Goal: Task Accomplishment & Management: Use online tool/utility

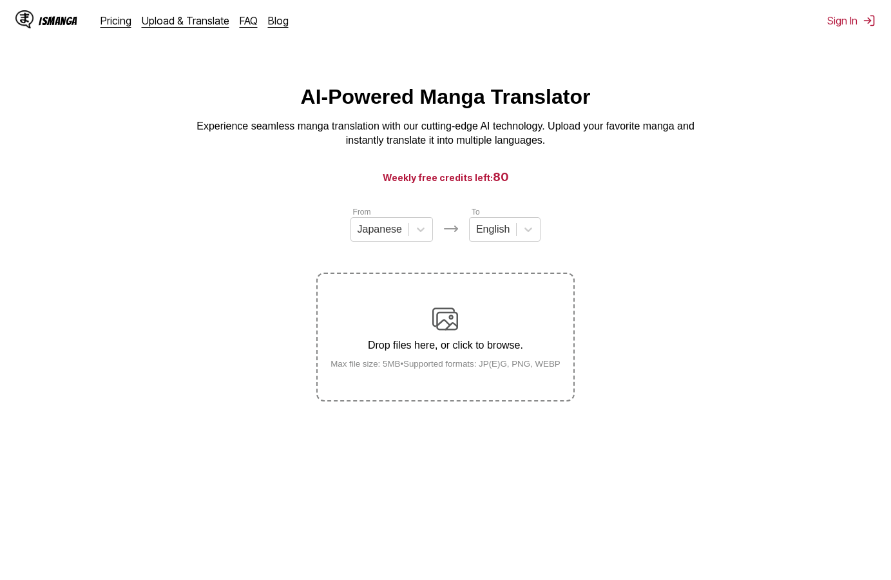
click at [451, 330] on img at bounding box center [445, 319] width 26 height 26
click at [0, 0] on input "Drop files here, or click to browse. Max file size: 5MB • Supported formats: JP…" at bounding box center [0, 0] width 0 height 0
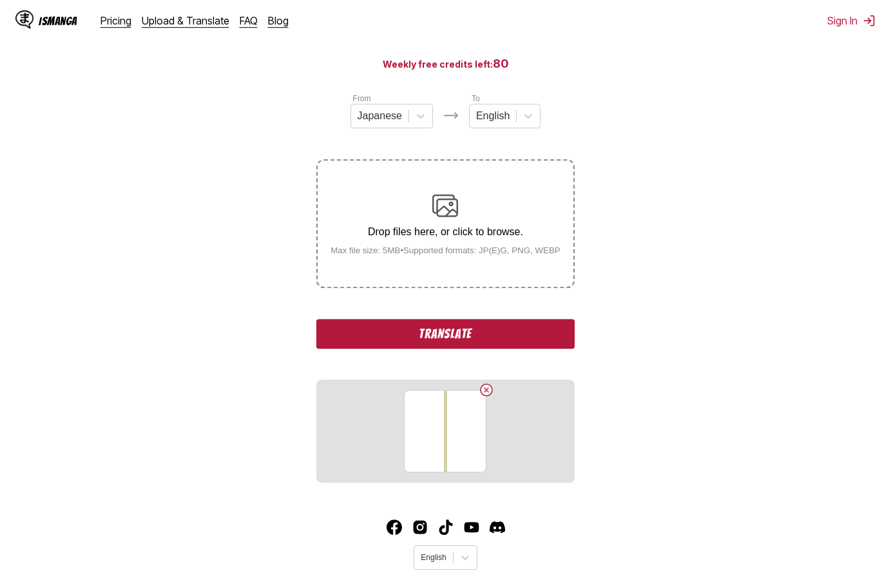
scroll to position [81, 0]
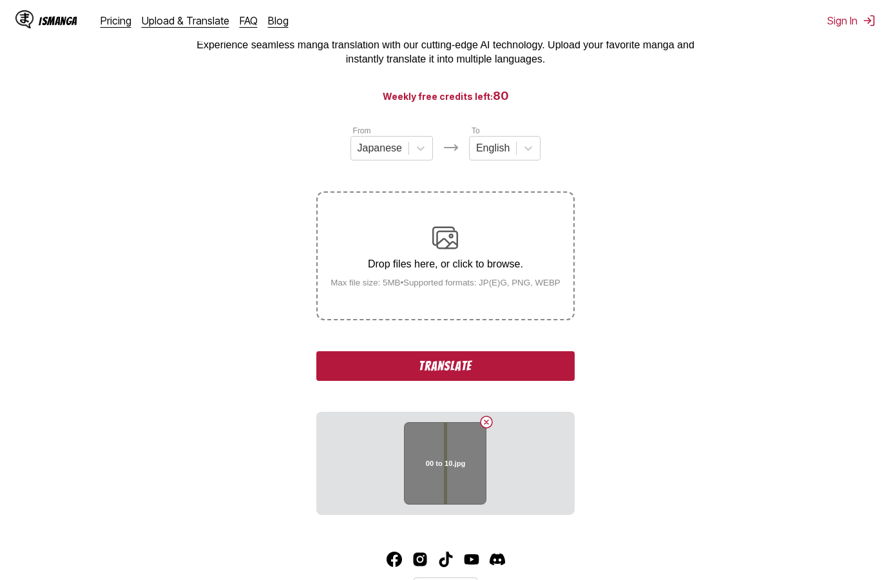
click at [453, 464] on h6 "00 to 10.jpg" at bounding box center [446, 463] width 40 height 8
click at [490, 425] on button "Delete image" at bounding box center [486, 421] width 15 height 15
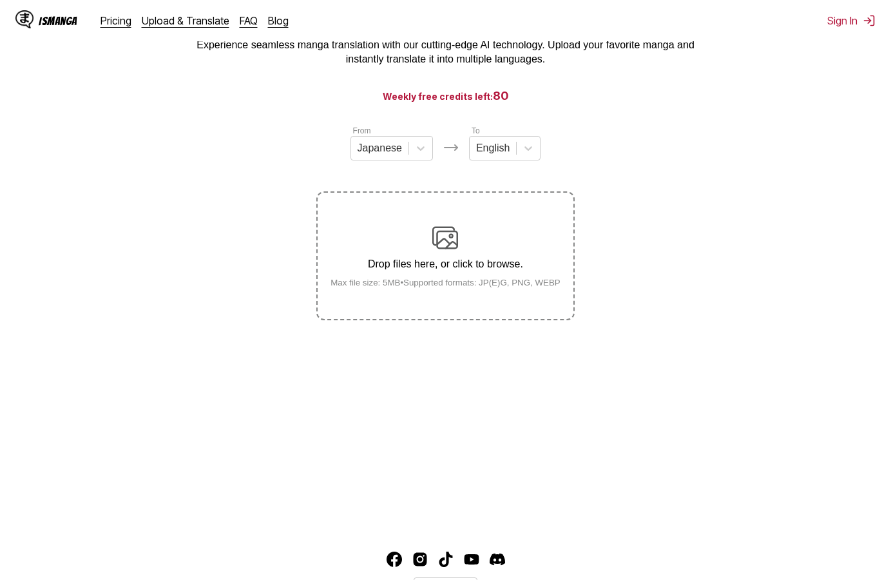
click at [447, 287] on small "Max file size: 5MB • Supported formats: JP(E)G, PNG, WEBP" at bounding box center [445, 283] width 251 height 10
click at [0, 0] on input "Drop files here, or click to browse. Max file size: 5MB • Supported formats: JP…" at bounding box center [0, 0] width 0 height 0
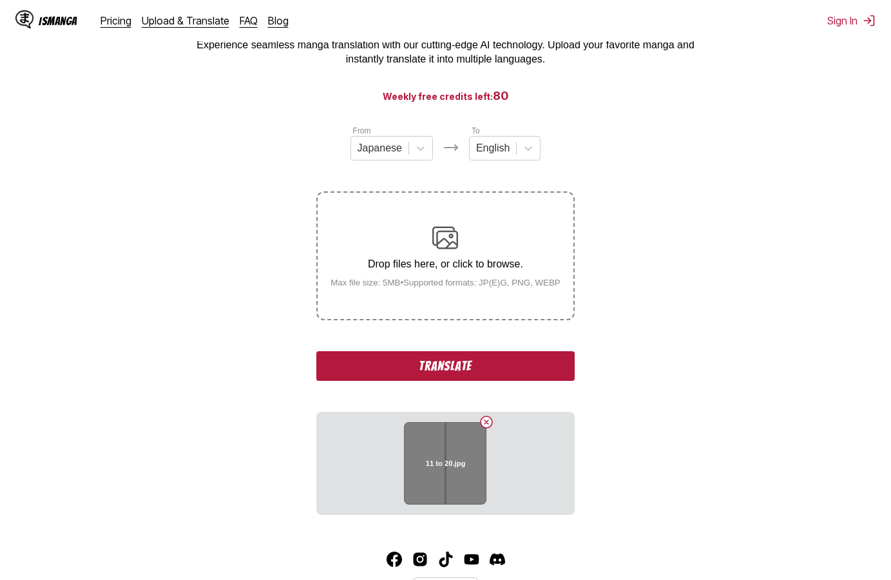
click at [487, 421] on button "Delete image" at bounding box center [486, 421] width 15 height 15
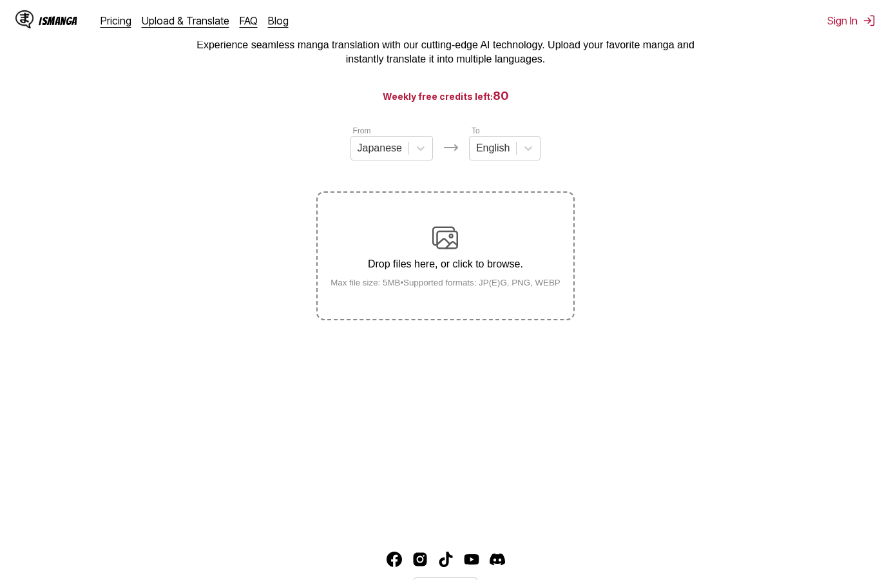
click at [470, 258] on div "Drop files here, or click to browse. Max file size: 5MB • Supported formats: JP…" at bounding box center [445, 256] width 251 height 62
click at [0, 0] on input "Drop files here, or click to browse. Max file size: 5MB • Supported formats: JP…" at bounding box center [0, 0] width 0 height 0
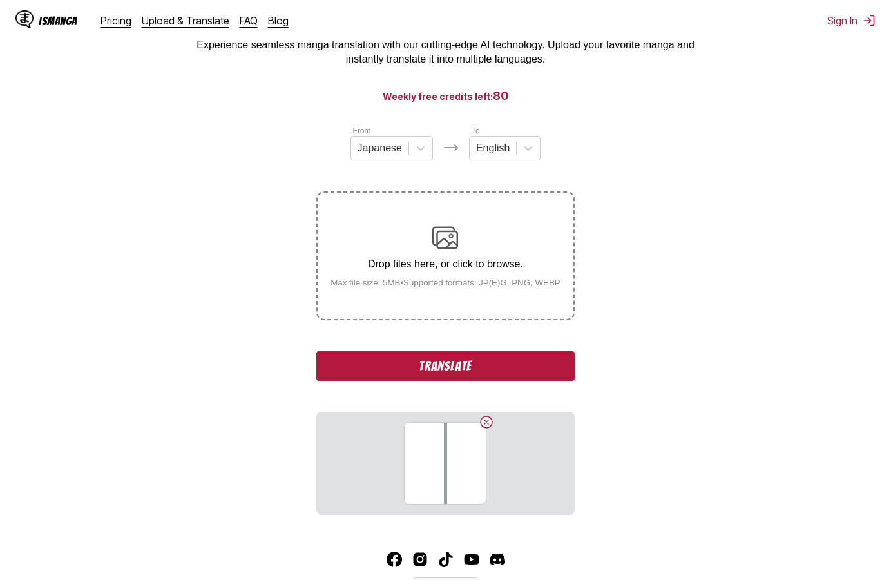
click at [479, 368] on button "Translate" at bounding box center [445, 366] width 258 height 30
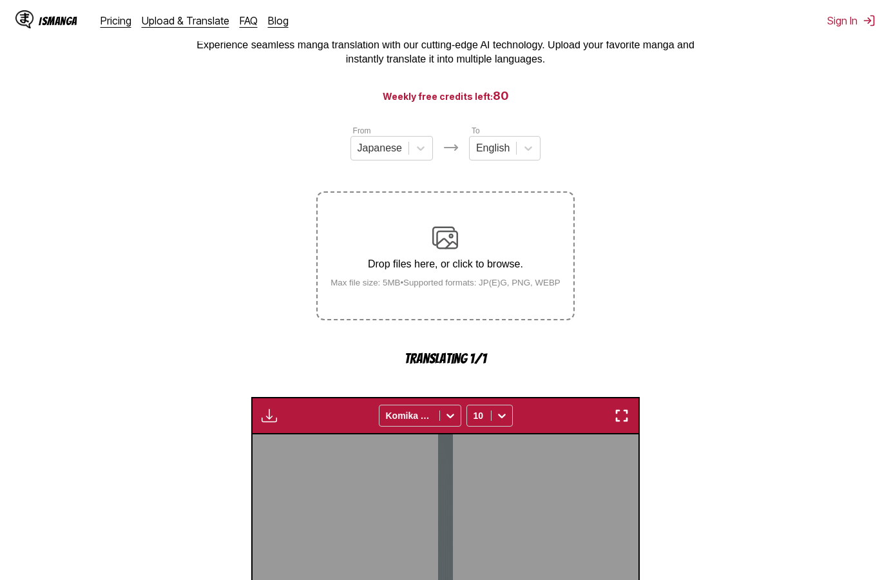
scroll to position [372, 0]
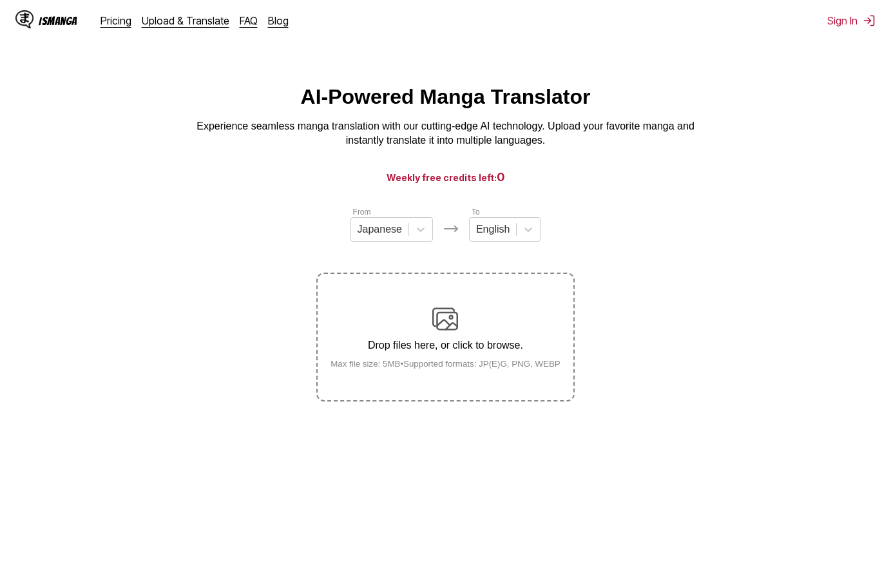
scroll to position [147, 0]
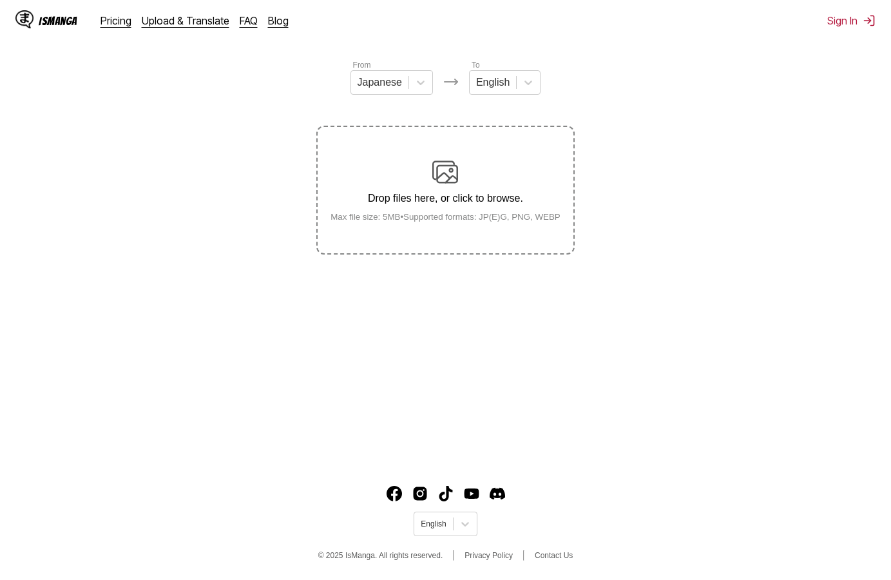
click at [456, 195] on p "Drop files here, or click to browse." at bounding box center [445, 199] width 251 height 12
click at [0, 0] on input "Drop files here, or click to browse. Max file size: 5MB • Supported formats: JP…" at bounding box center [0, 0] width 0 height 0
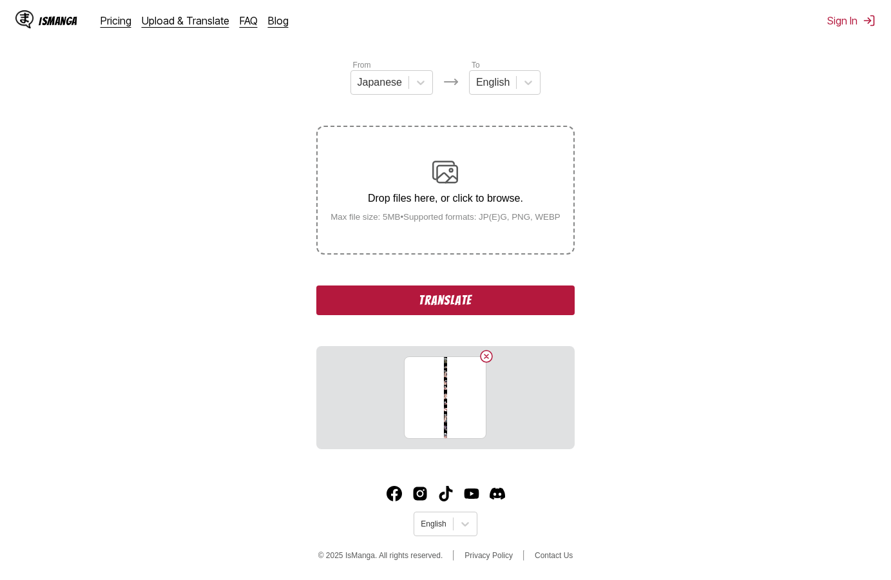
click at [481, 303] on button "Translate" at bounding box center [445, 300] width 258 height 30
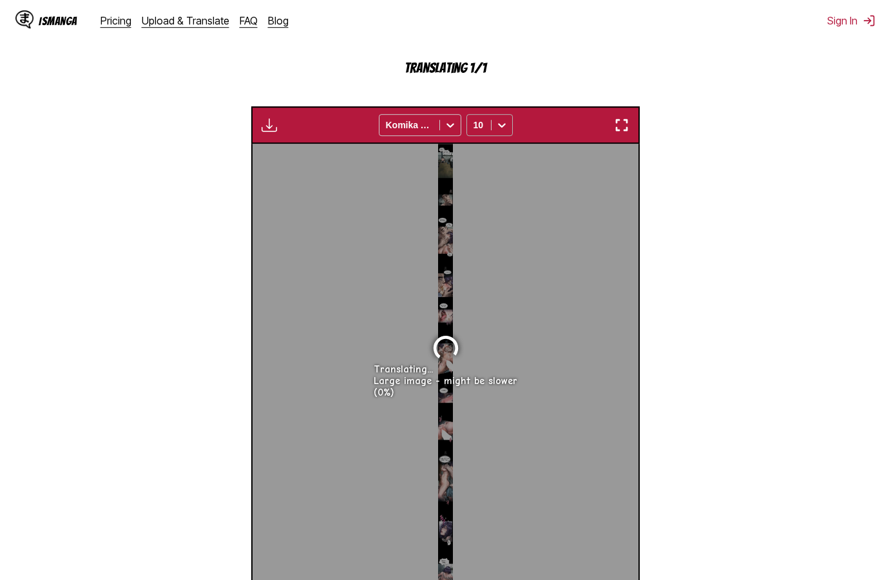
click at [498, 130] on icon at bounding box center [501, 125] width 13 height 13
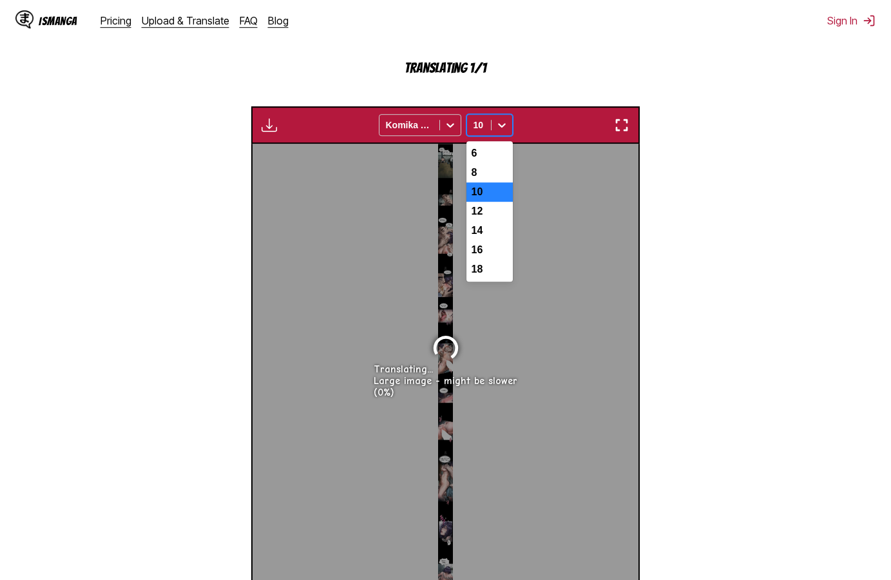
click at [499, 128] on icon at bounding box center [501, 125] width 13 height 13
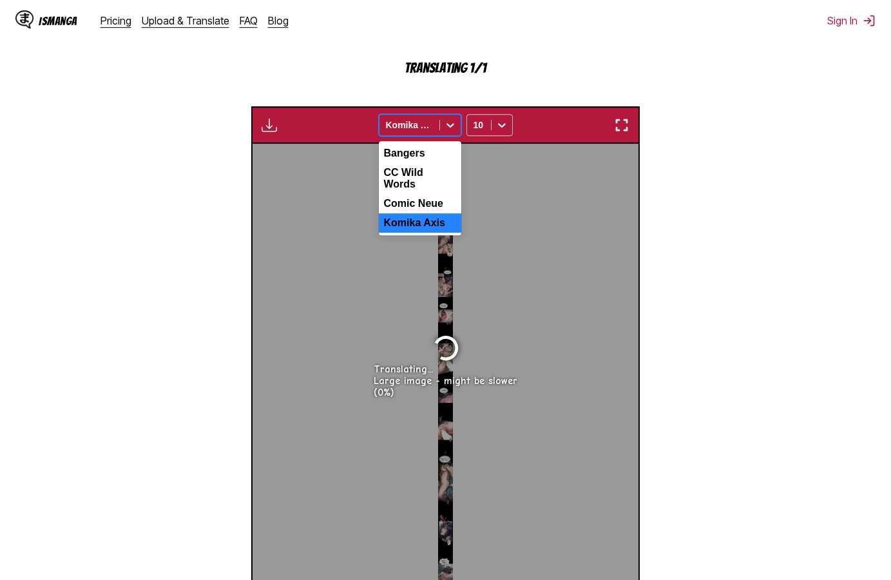
click at [455, 129] on icon at bounding box center [450, 125] width 13 height 13
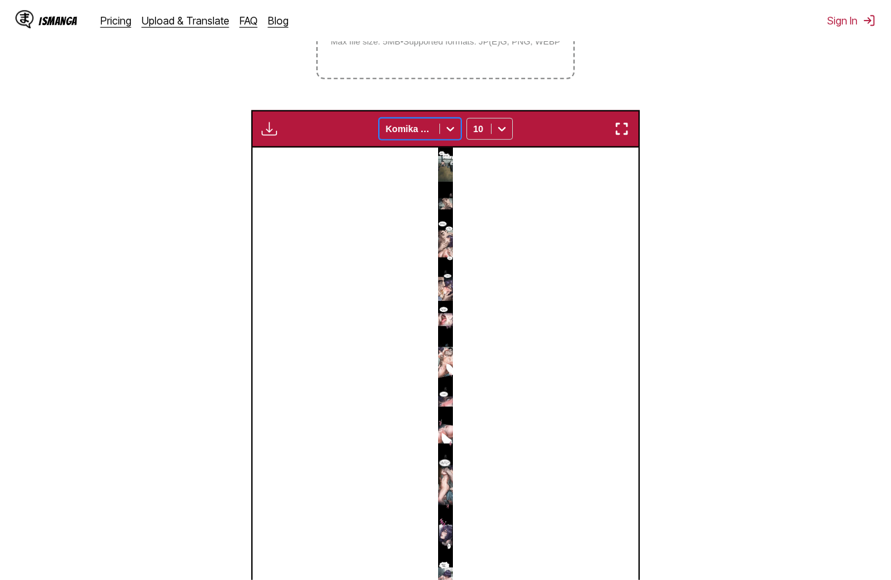
scroll to position [337, 0]
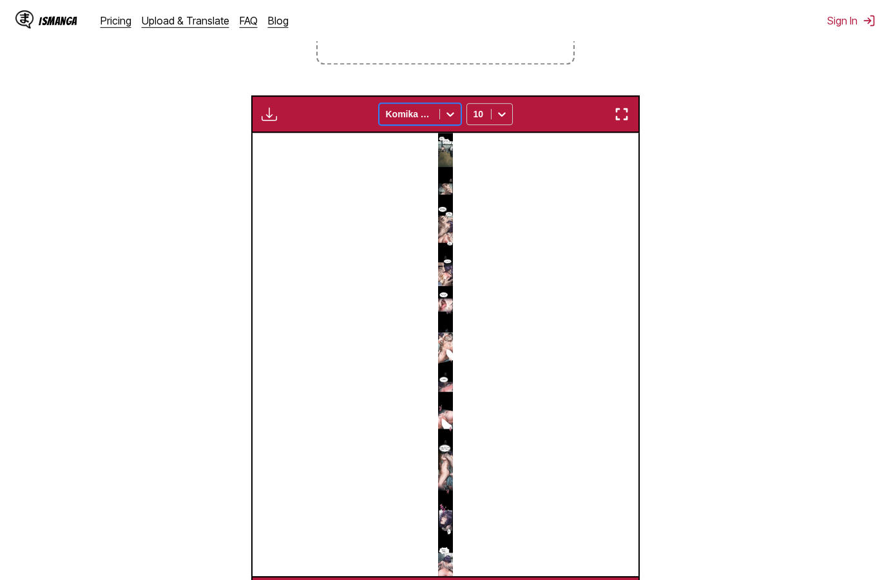
click at [465, 309] on div at bounding box center [446, 355] width 386 height 444
click at [452, 315] on div at bounding box center [446, 355] width 386 height 444
click at [614, 119] on img "button" at bounding box center [621, 113] width 15 height 15
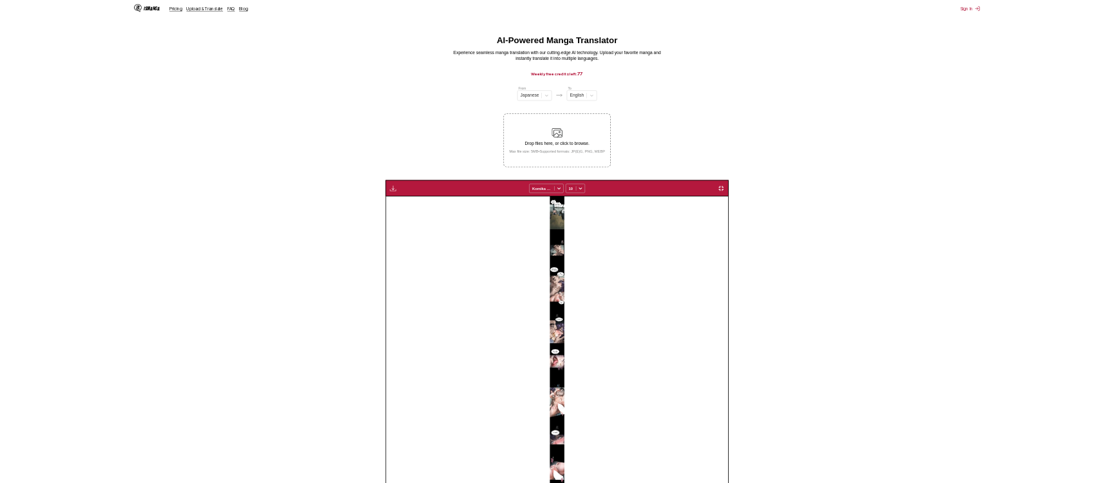
scroll to position [92, 0]
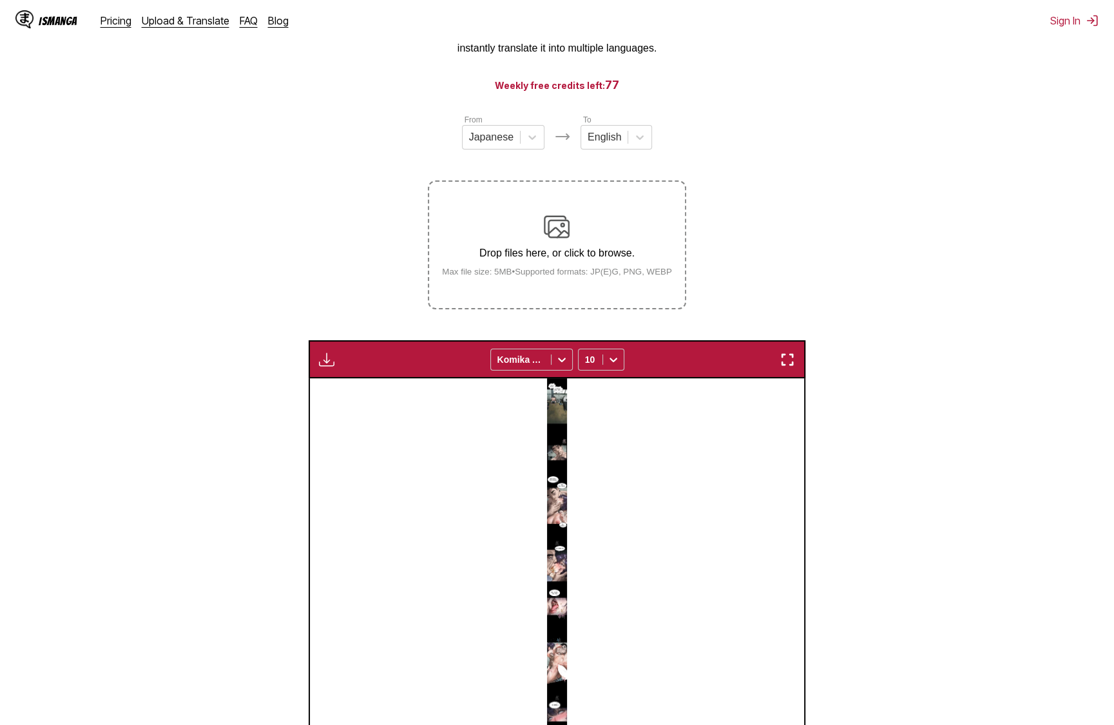
click at [334, 363] on img "button" at bounding box center [326, 359] width 15 height 15
click at [392, 426] on section "From Japanese To English Drop files here, or click to browse. Max file size: 5M…" at bounding box center [556, 558] width 1093 height 890
click at [551, 477] on div at bounding box center [557, 671] width 495 height 587
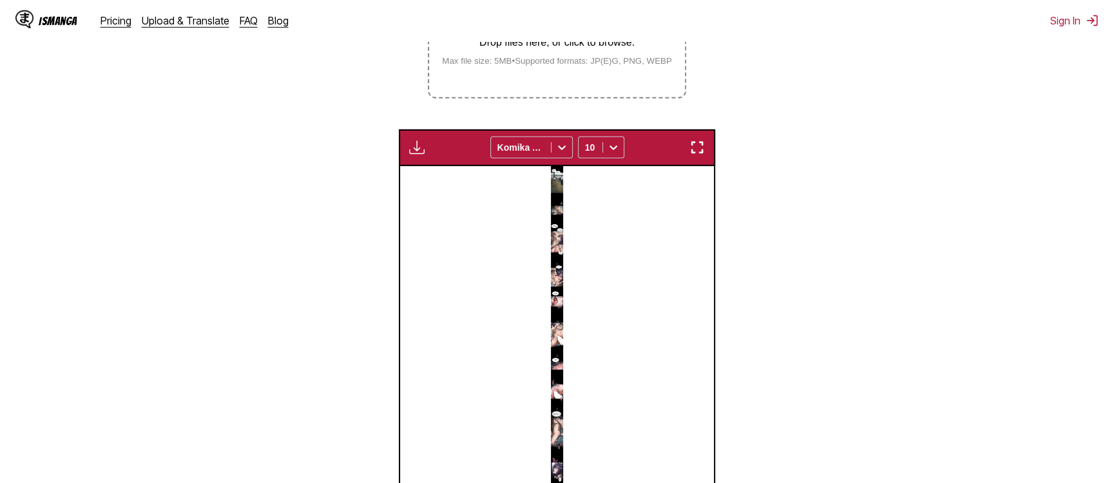
scroll to position [295, 0]
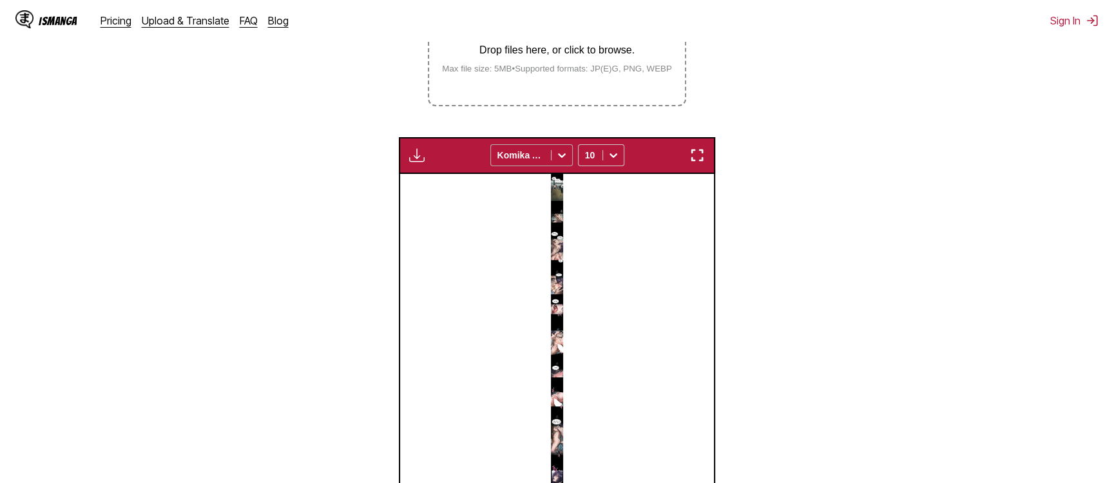
click at [544, 163] on div "Komika Axis" at bounding box center [531, 155] width 82 height 22
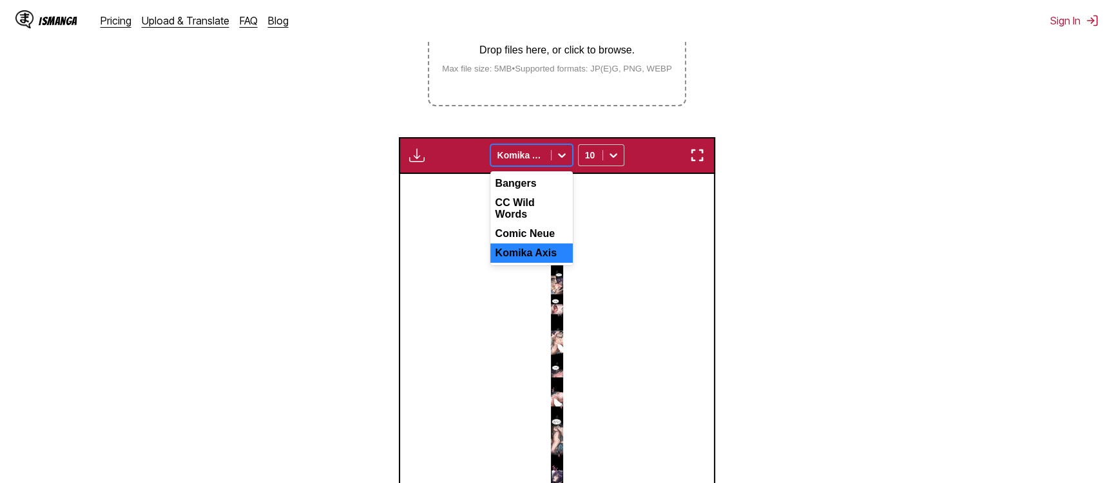
click at [641, 316] on div at bounding box center [557, 348] width 314 height 349
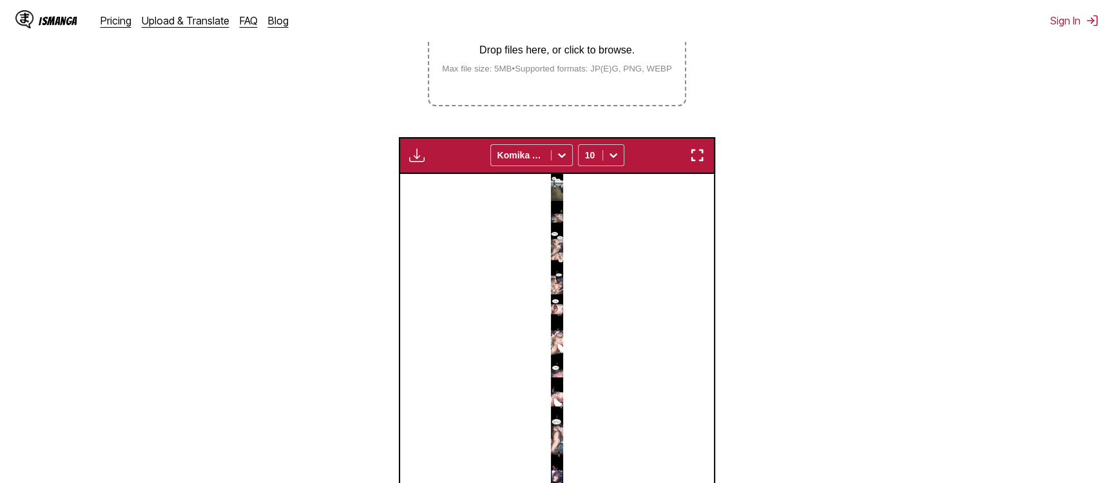
drag, startPoint x: 570, startPoint y: 337, endPoint x: 557, endPoint y: 338, distance: 12.9
